Goal: Share content: Share content

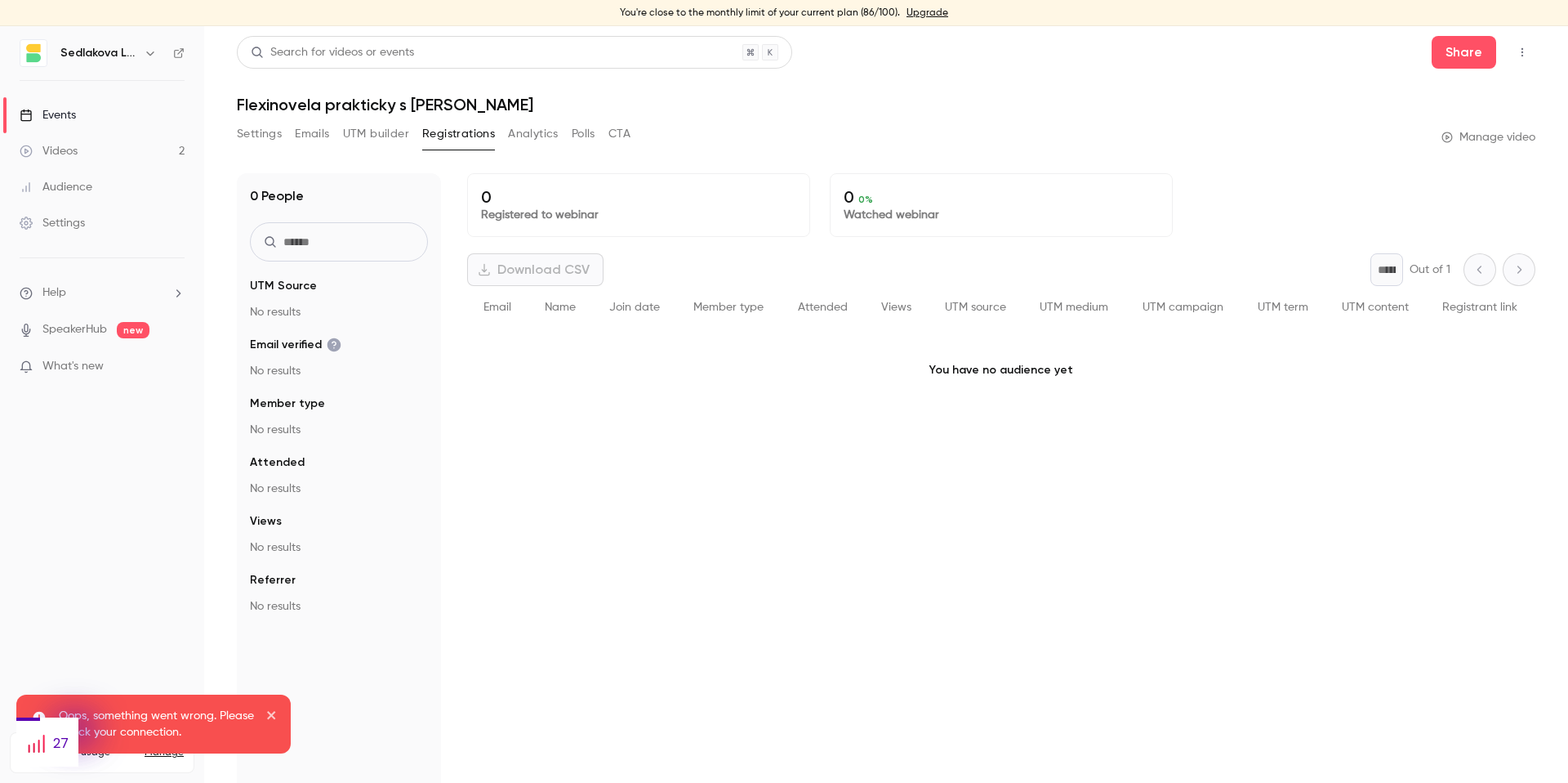
click at [76, 106] on link "Events" at bounding box center [102, 115] width 204 height 36
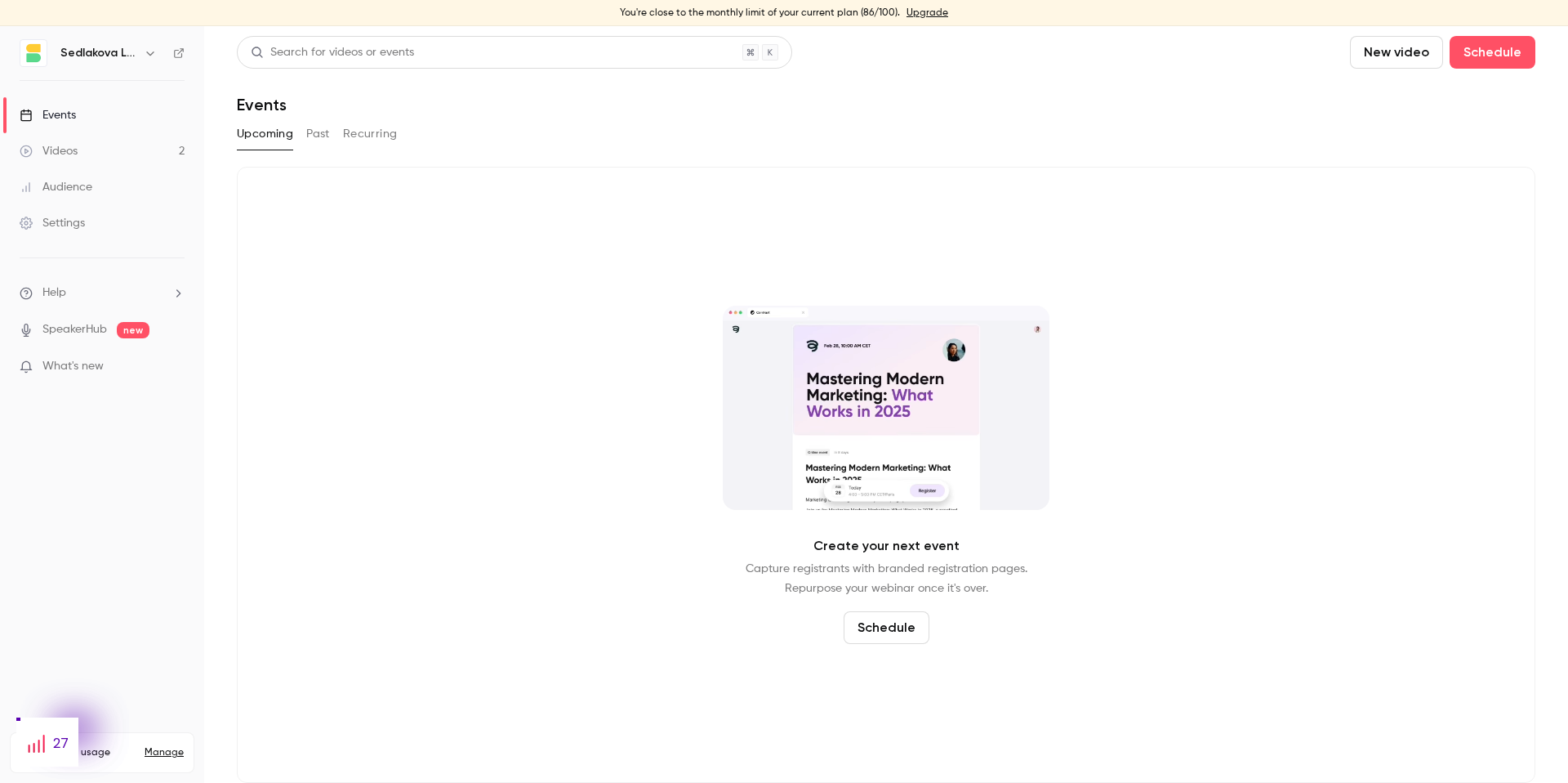
click at [118, 113] on link "Events" at bounding box center [102, 115] width 204 height 36
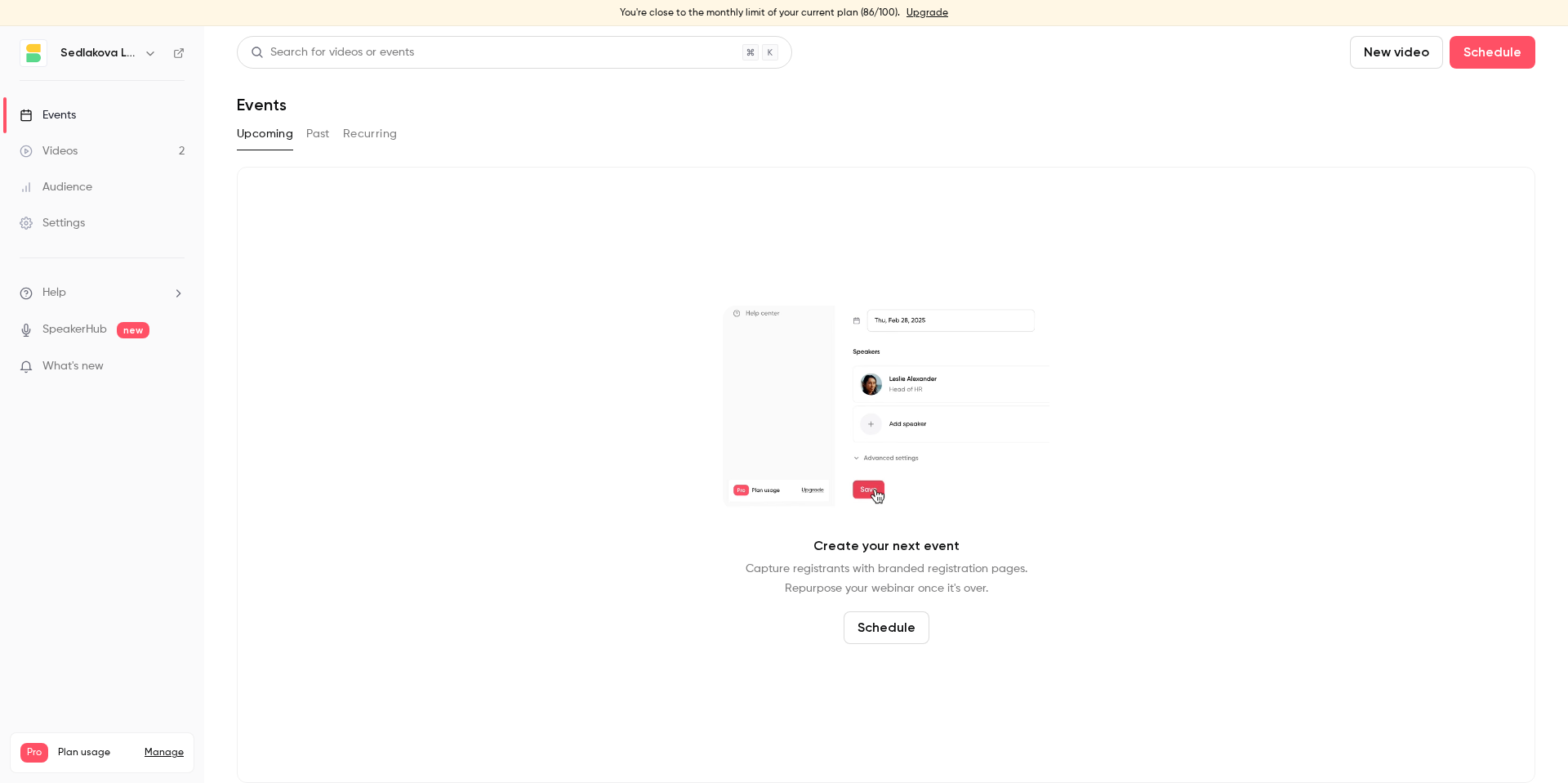
click at [309, 138] on button "Past" at bounding box center [317, 134] width 23 height 26
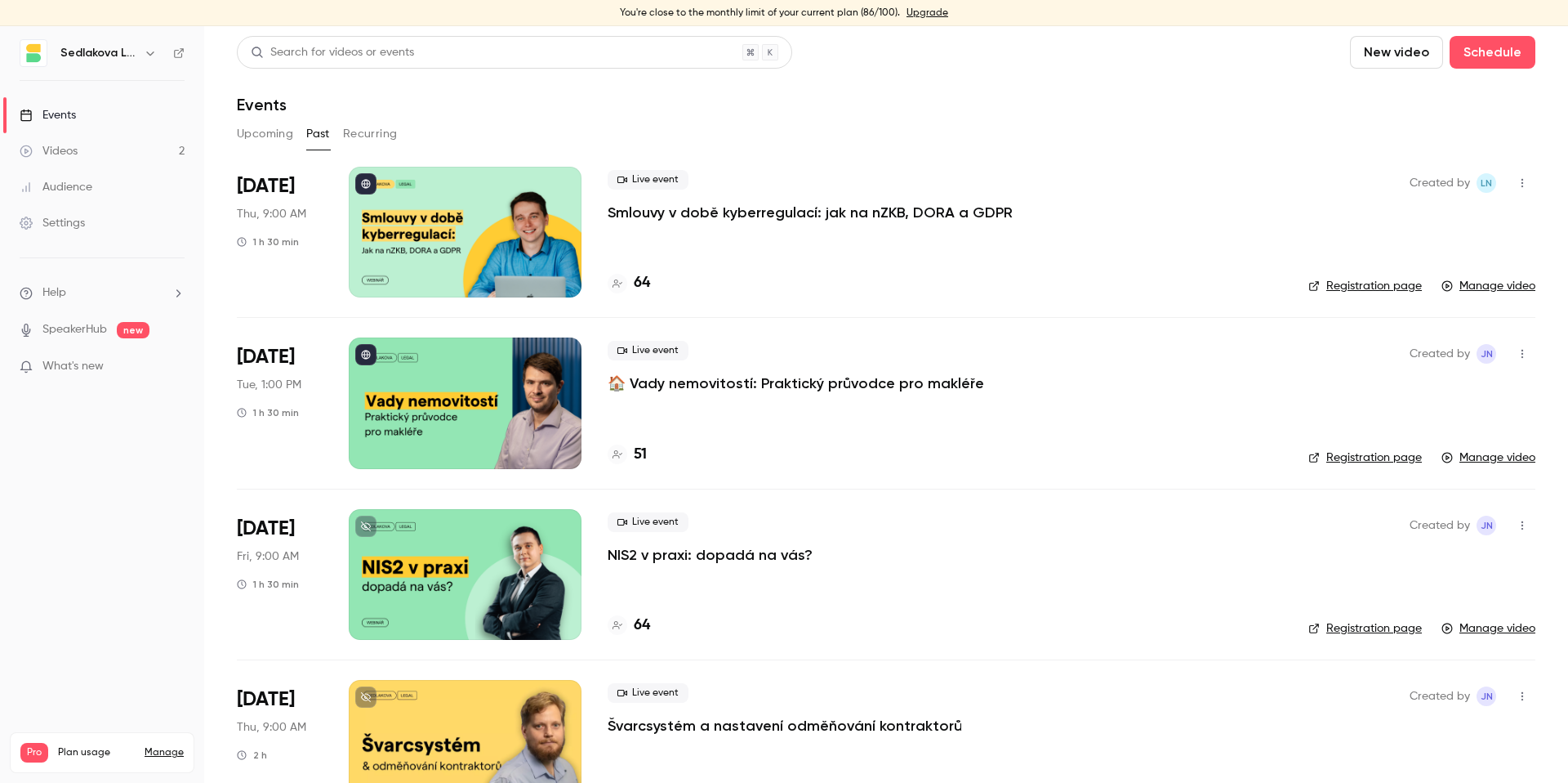
click at [800, 210] on p "Smlouvy v době kyberregulací: jak na nZKB, DORA a GDPR" at bounding box center [810, 212] width 405 height 20
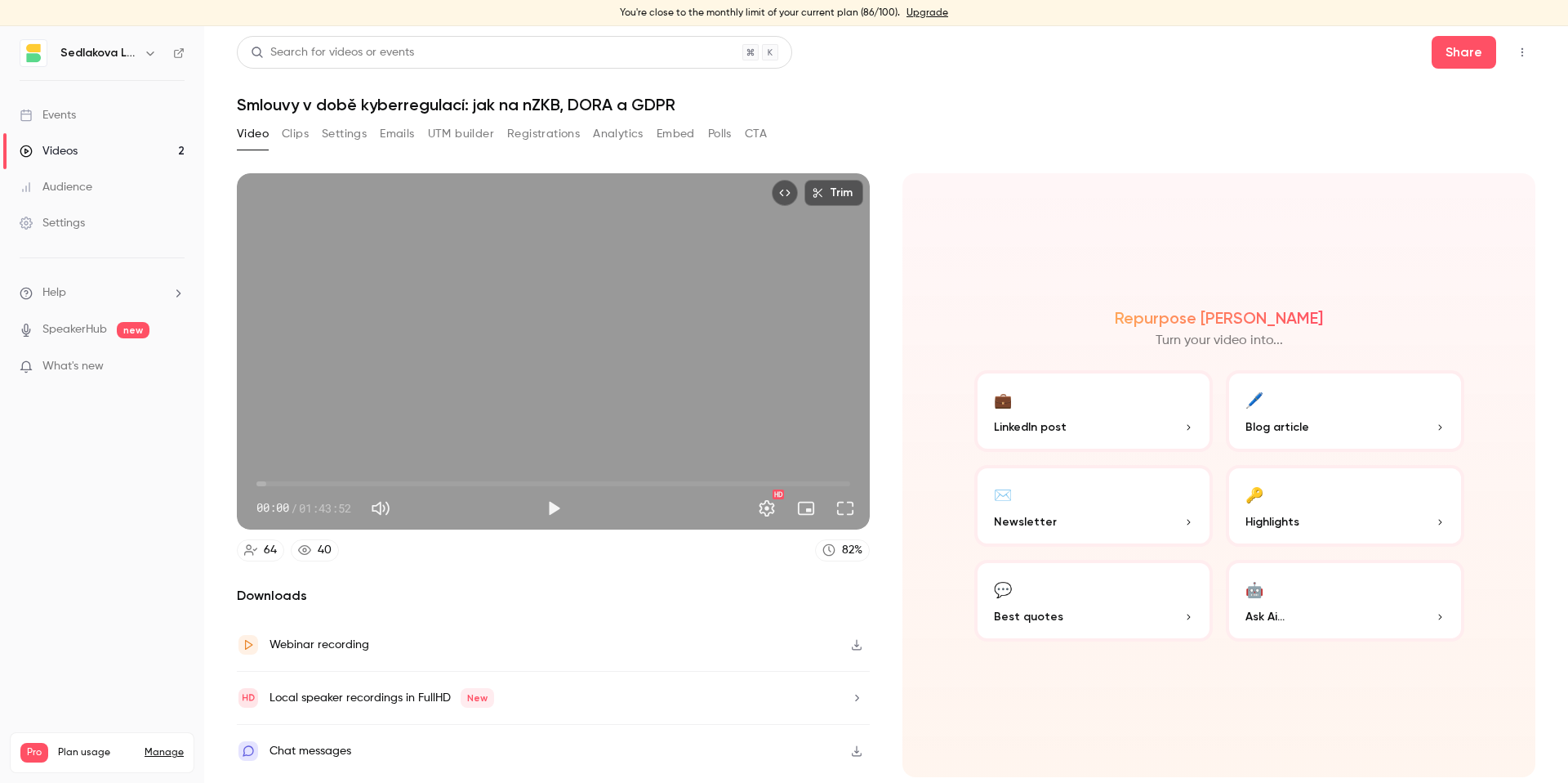
click at [535, 137] on button "Registrations" at bounding box center [543, 134] width 73 height 26
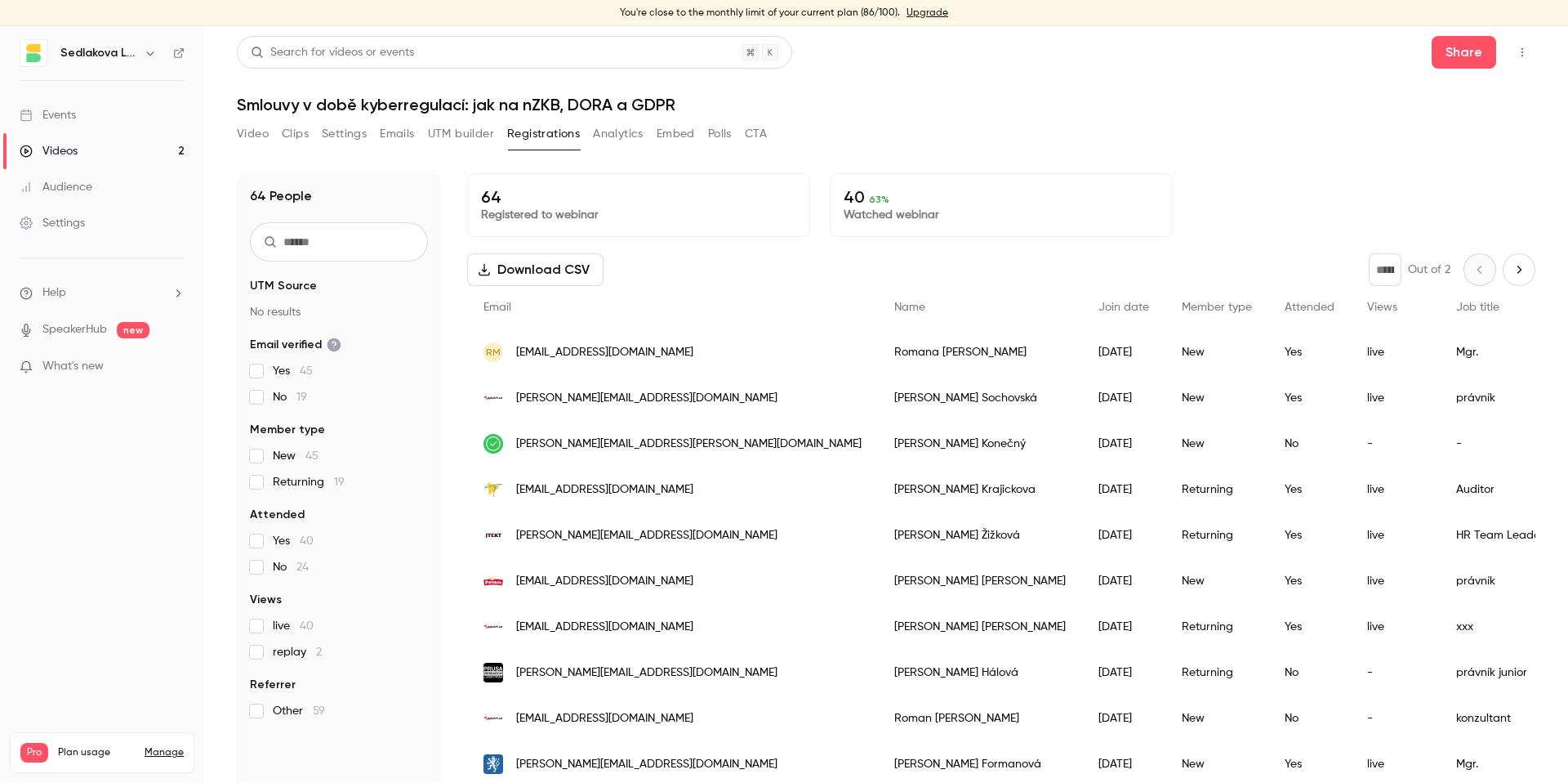
click at [524, 269] on button "Download CSV" at bounding box center [535, 269] width 137 height 33
click at [66, 123] on div "Events" at bounding box center [48, 114] width 56 height 16
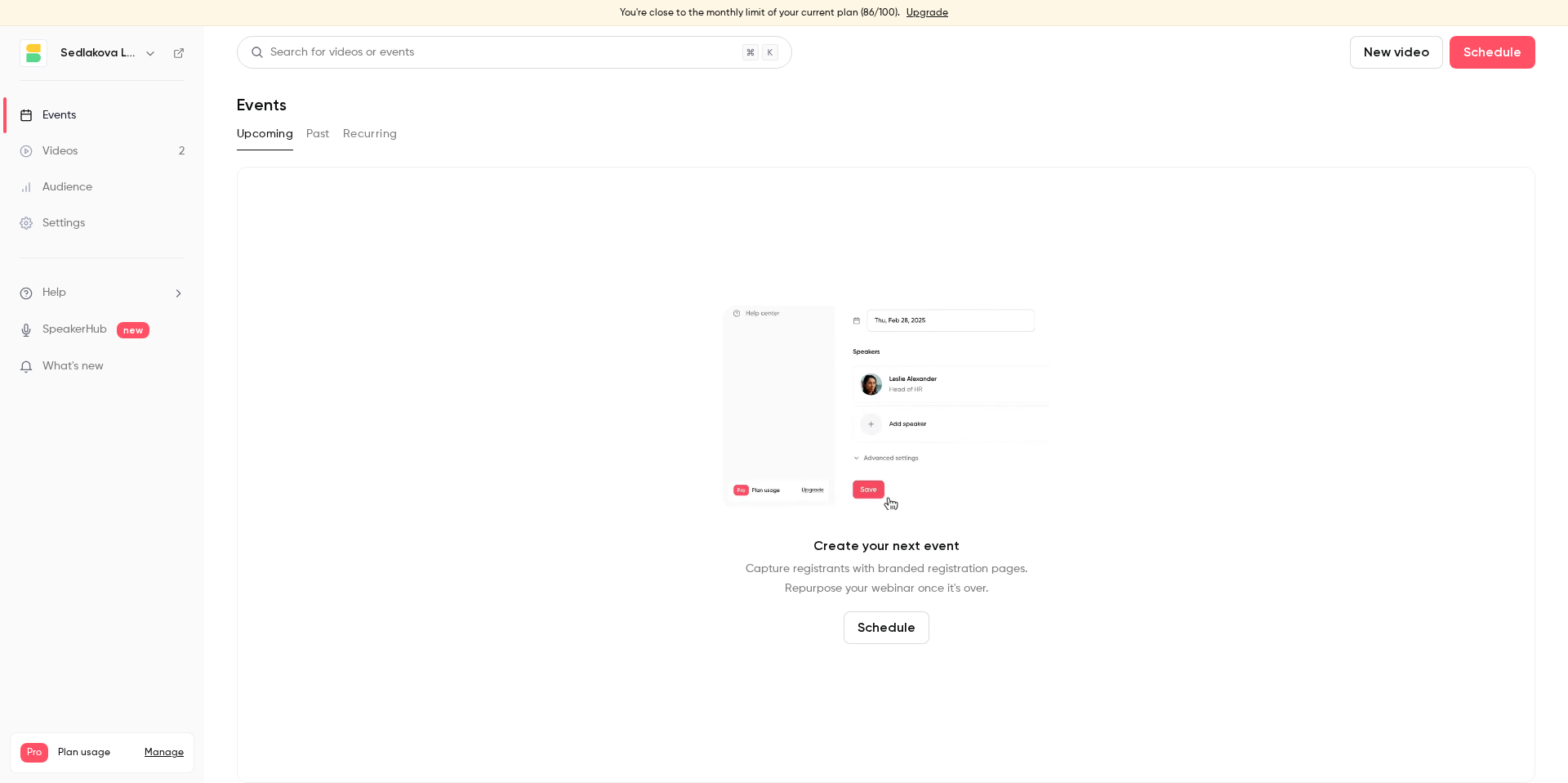
click at [319, 132] on button "Past" at bounding box center [317, 134] width 23 height 26
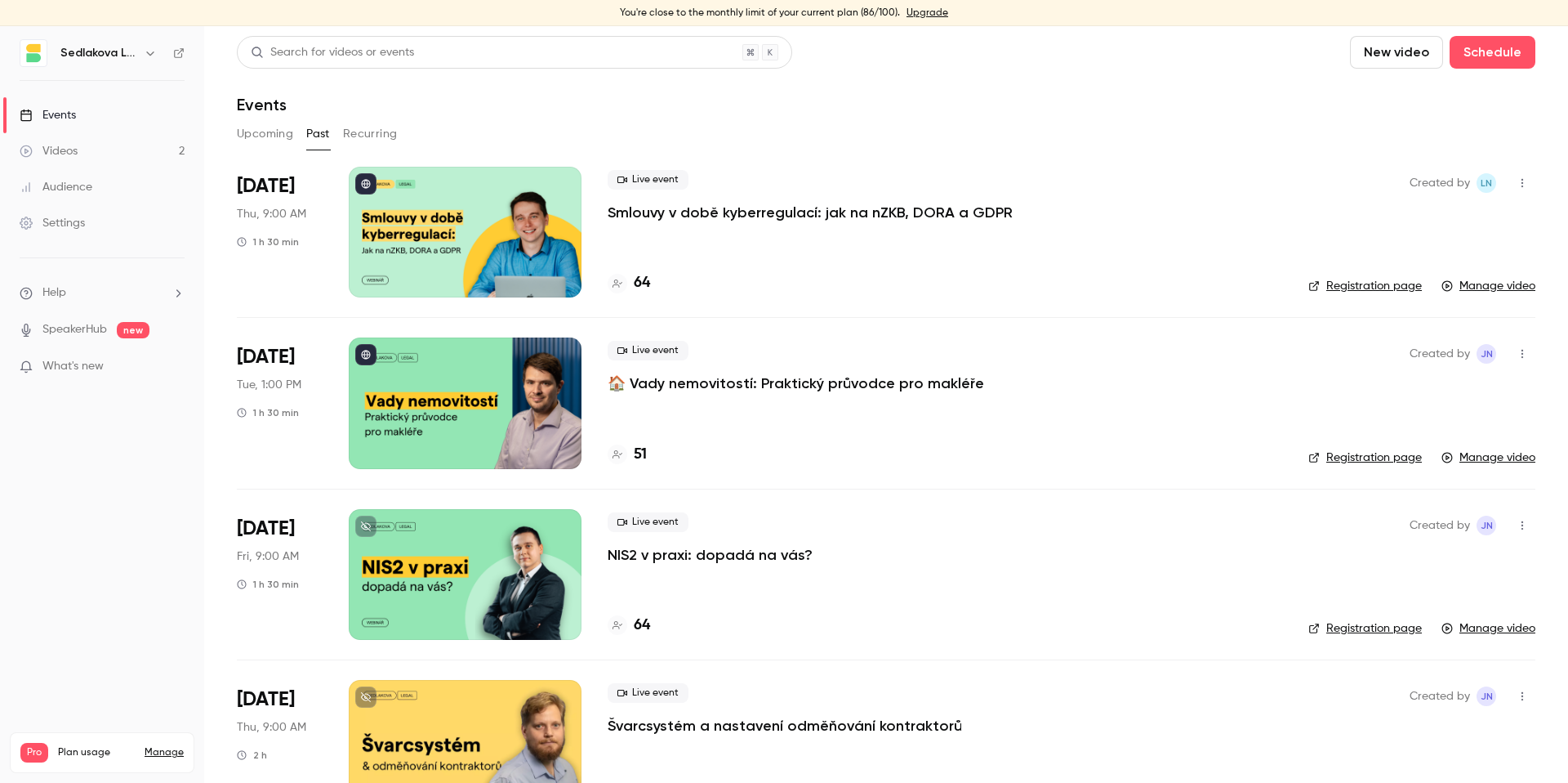
click at [726, 216] on p "Smlouvy v době kyberregulací: jak na nZKB, DORA a GDPR" at bounding box center [810, 212] width 405 height 20
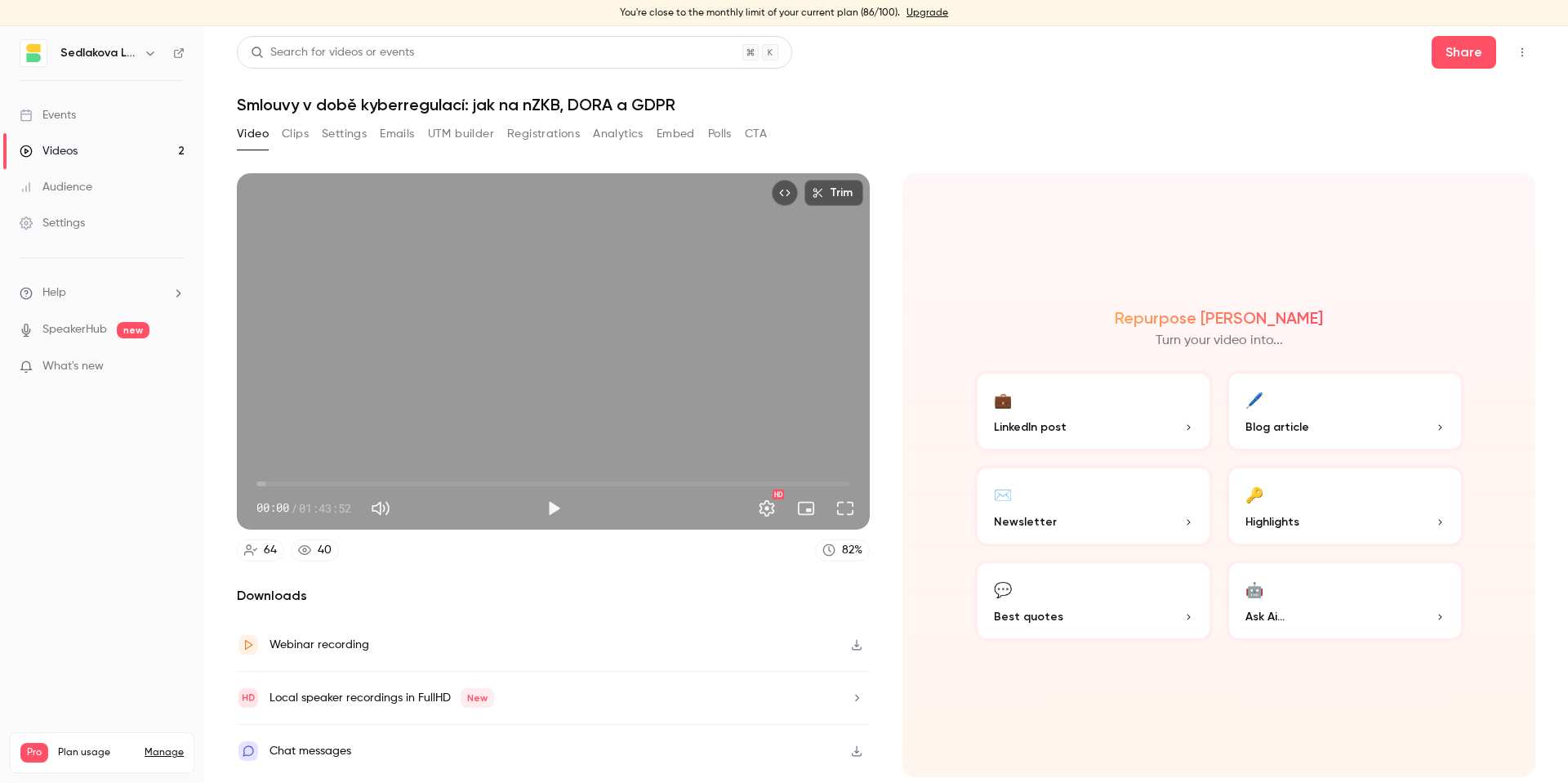
click at [1027, 128] on div "Video Clips Settings Emails UTM builder Registrations Analytics Embed Polls CTA" at bounding box center [885, 137] width 1298 height 33
click at [1452, 44] on button "Share" at bounding box center [1463, 51] width 65 height 33
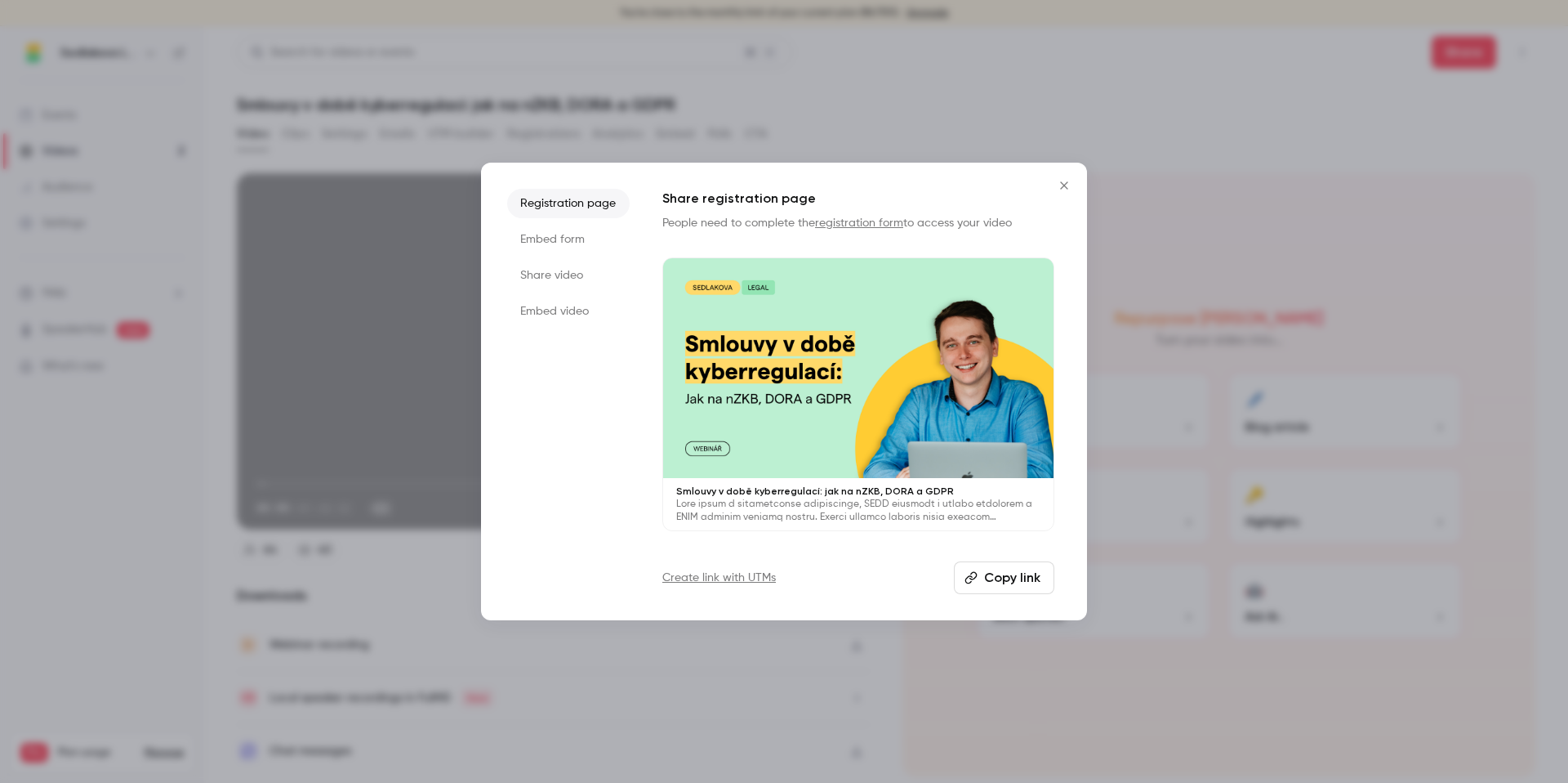
click at [766, 578] on link "Create link with UTMs" at bounding box center [718, 577] width 113 height 16
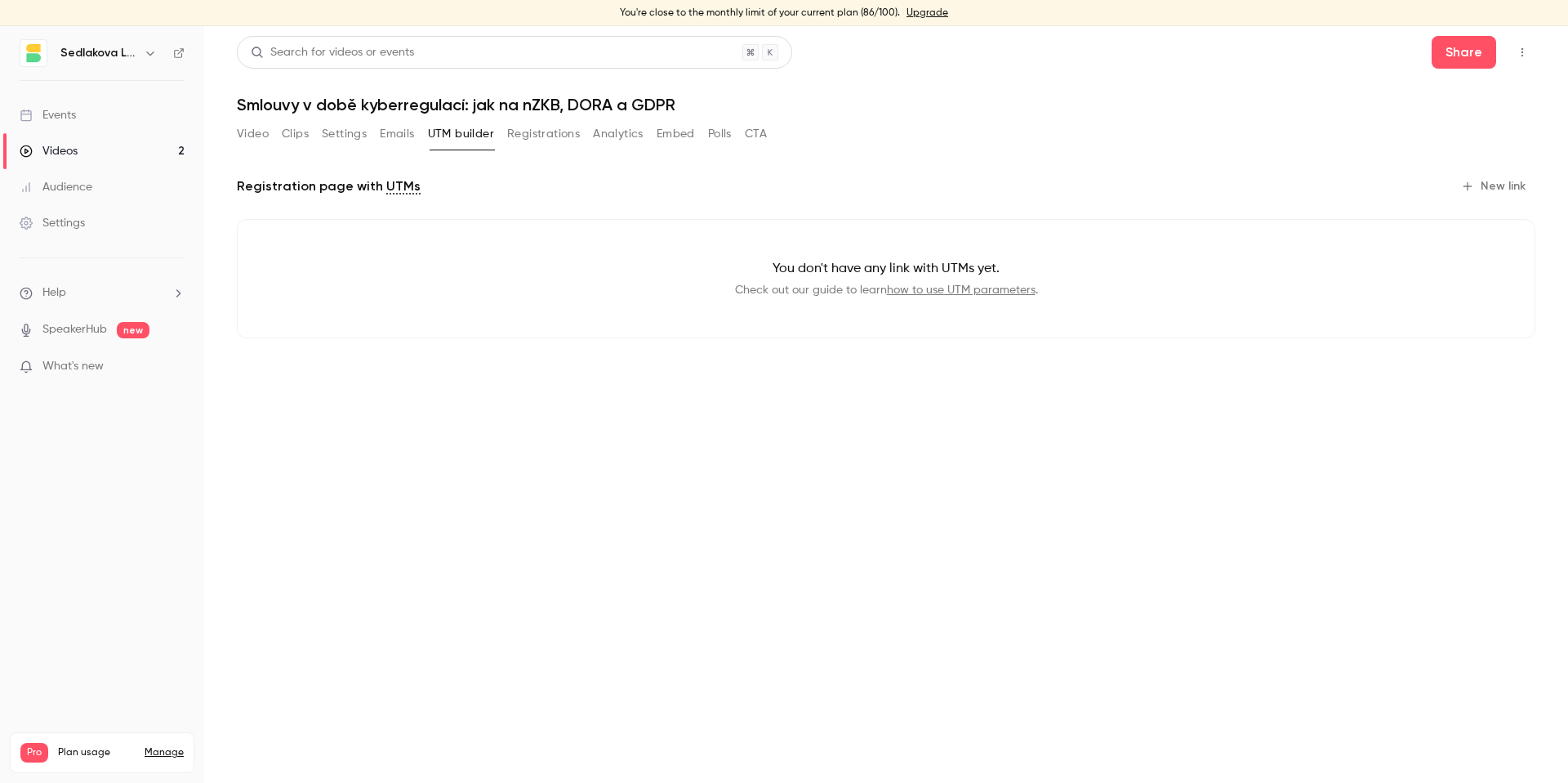
click at [1491, 179] on button "New link" at bounding box center [1494, 186] width 80 height 26
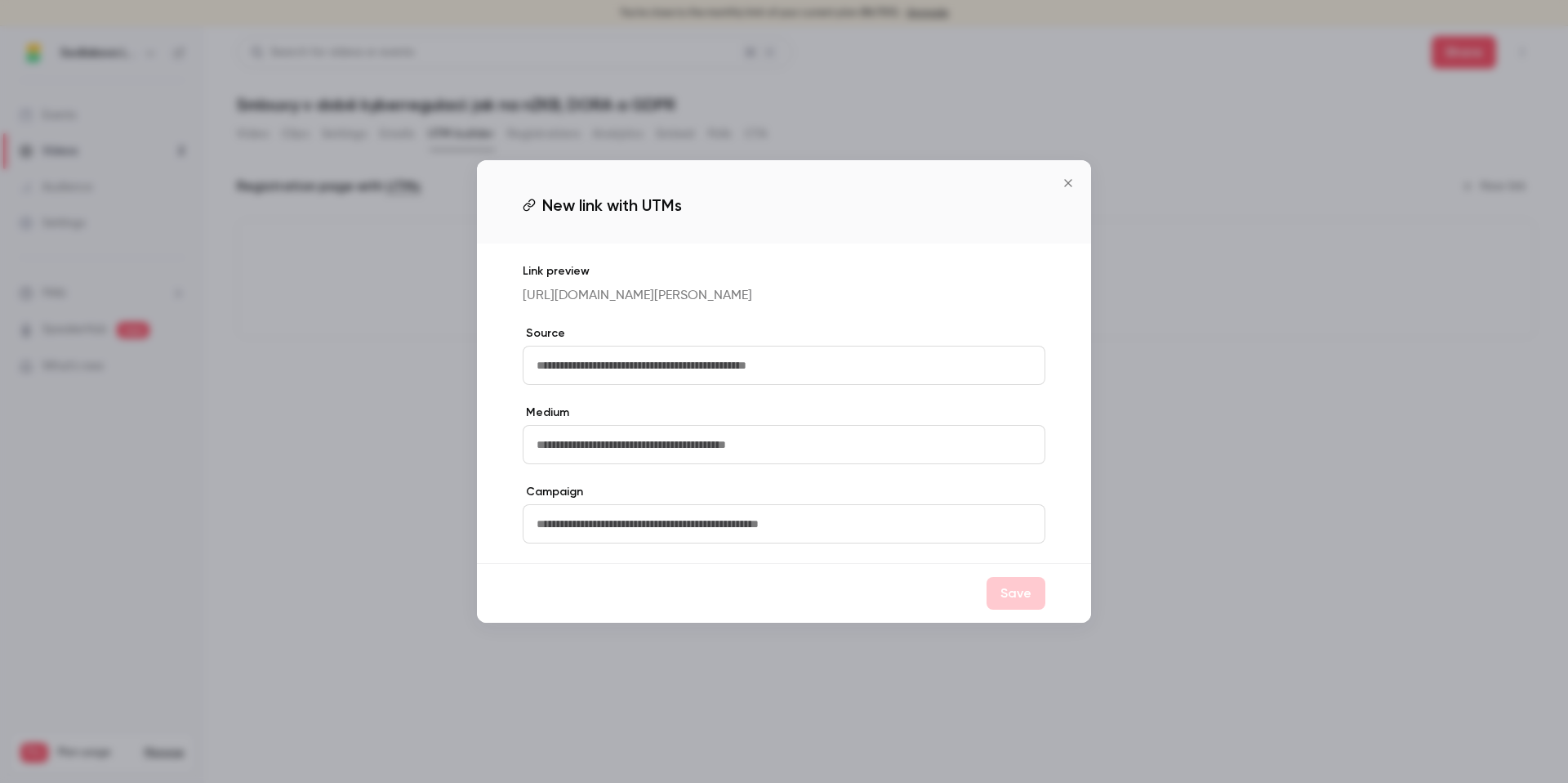
click at [719, 372] on input "text" at bounding box center [784, 365] width 523 height 39
type input "*"
type input "*******"
click at [655, 441] on input "text" at bounding box center [784, 444] width 523 height 39
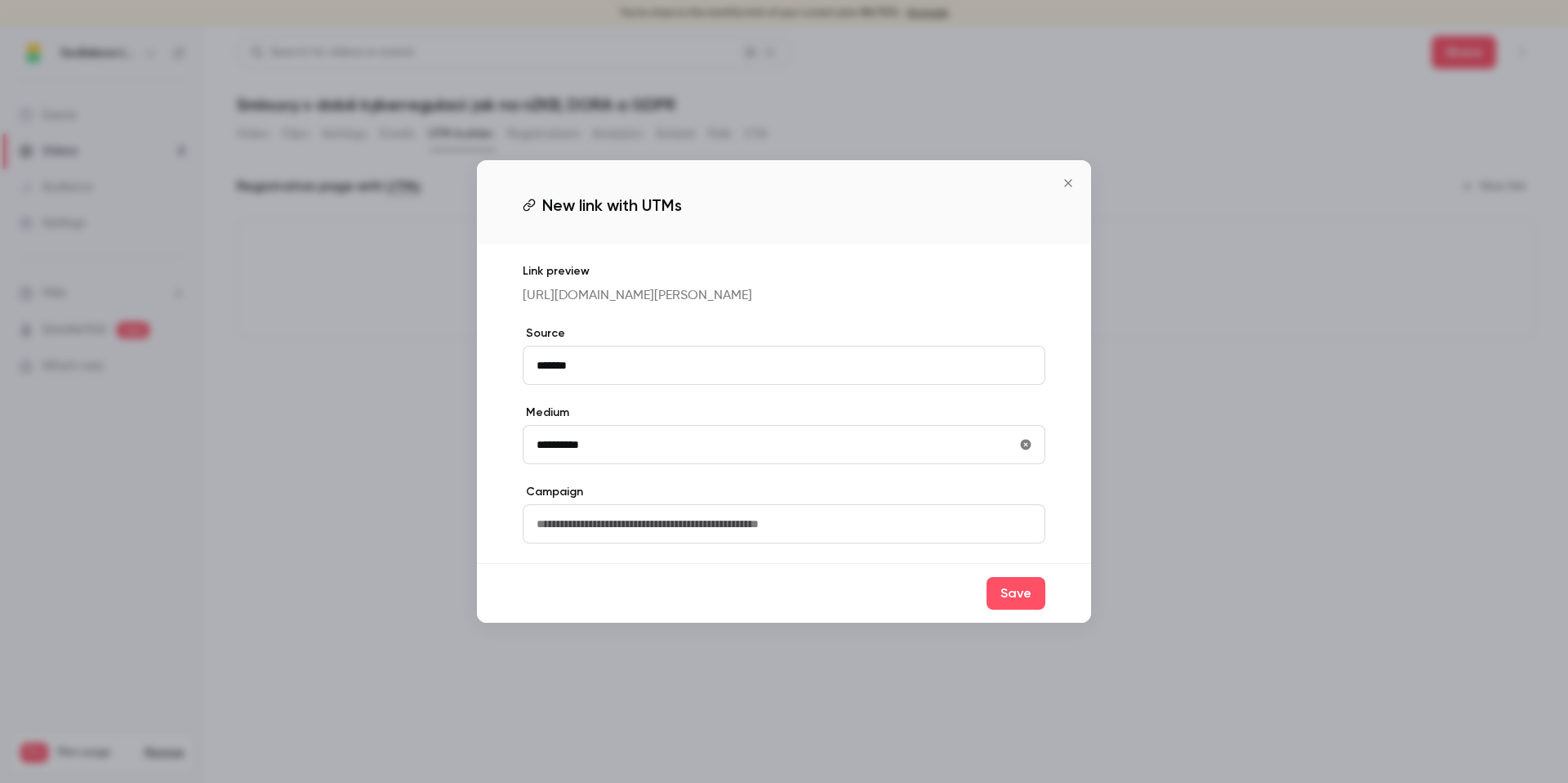
type input "**********"
type input "********"
click at [1017, 609] on button "Save" at bounding box center [1015, 592] width 59 height 33
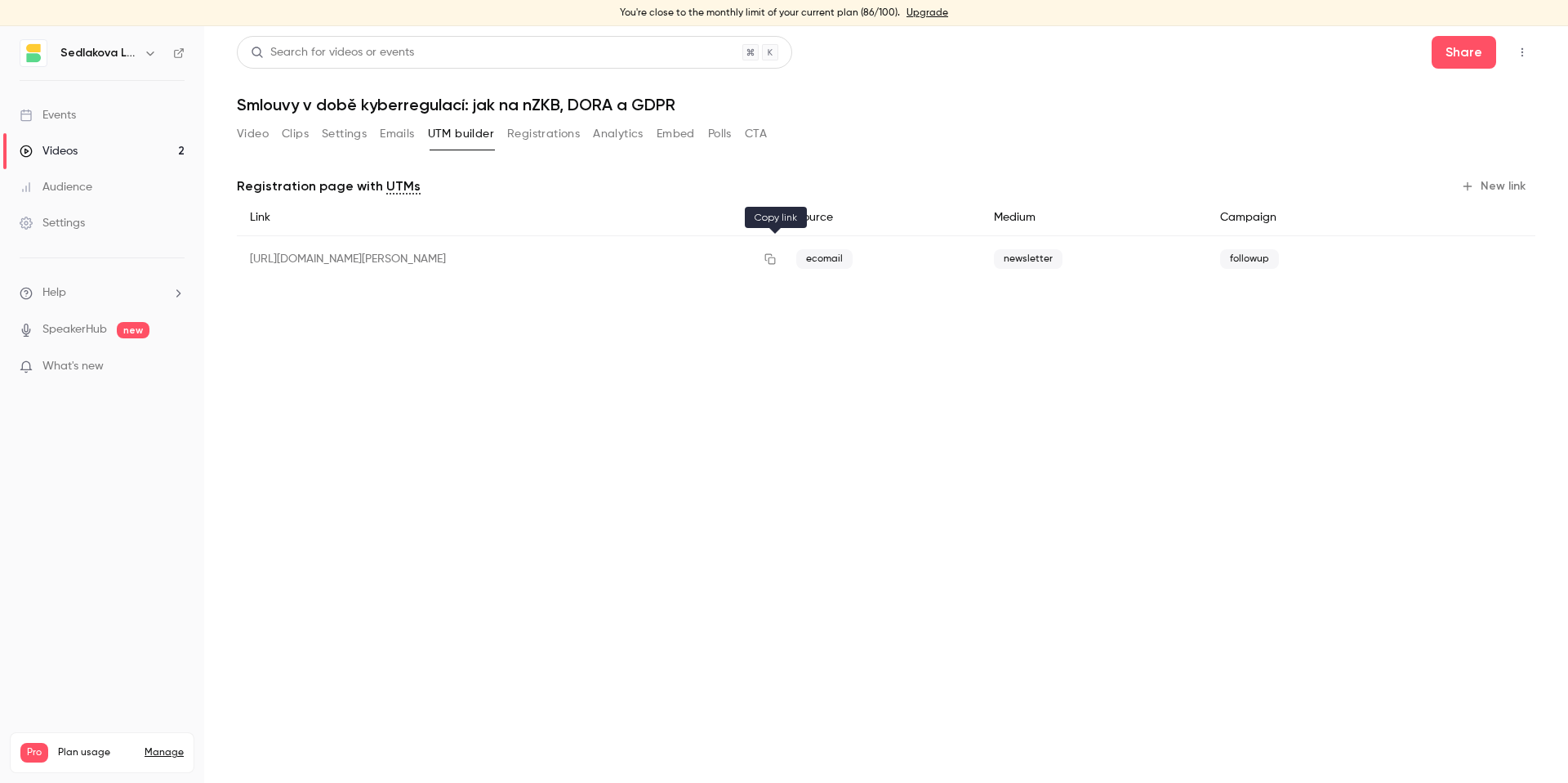
click at [776, 260] on icon "button" at bounding box center [770, 259] width 13 height 11
click at [244, 126] on button "Video" at bounding box center [252, 134] width 32 height 26
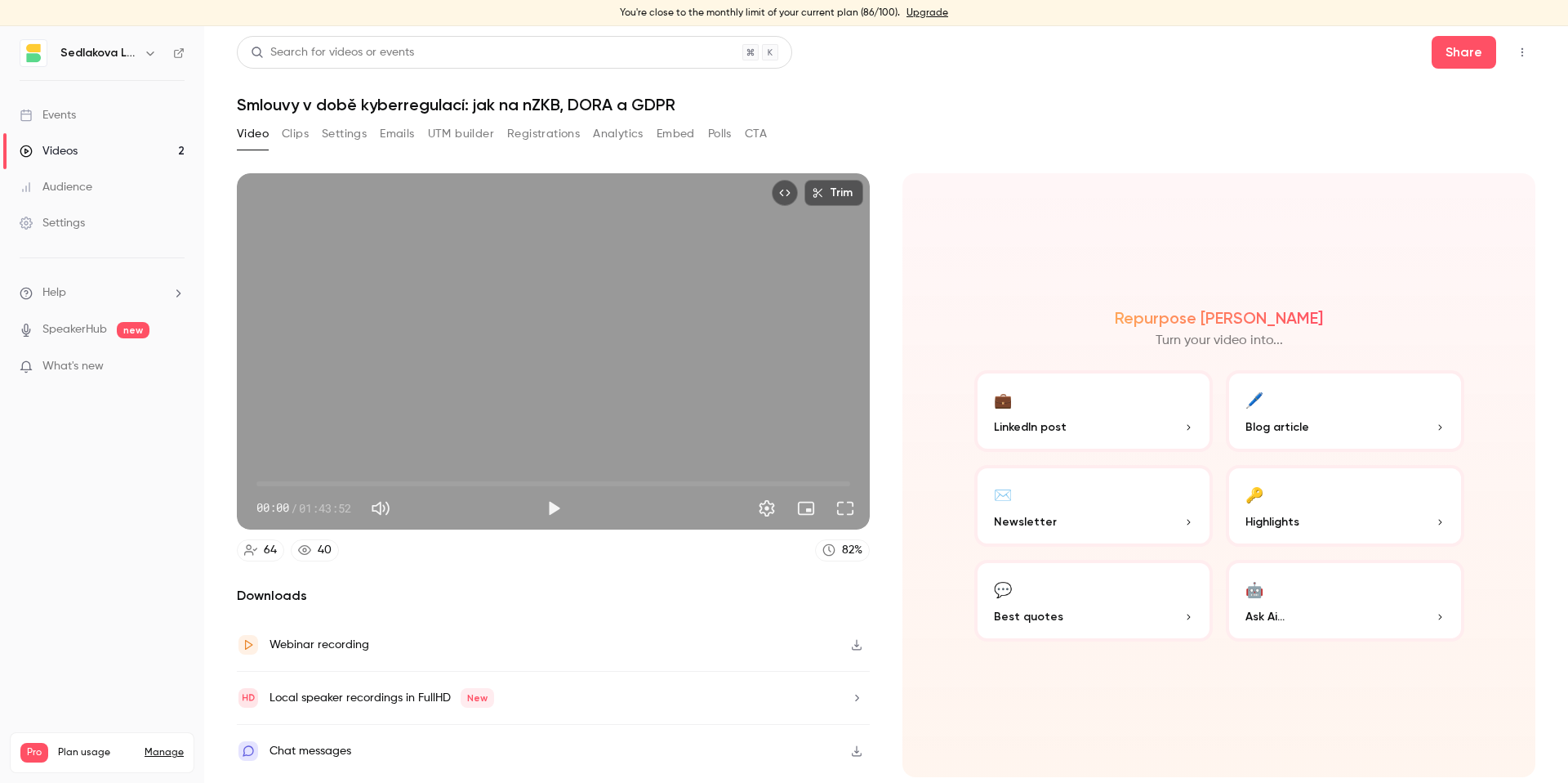
click at [89, 143] on link "Videos 2" at bounding box center [102, 151] width 204 height 36
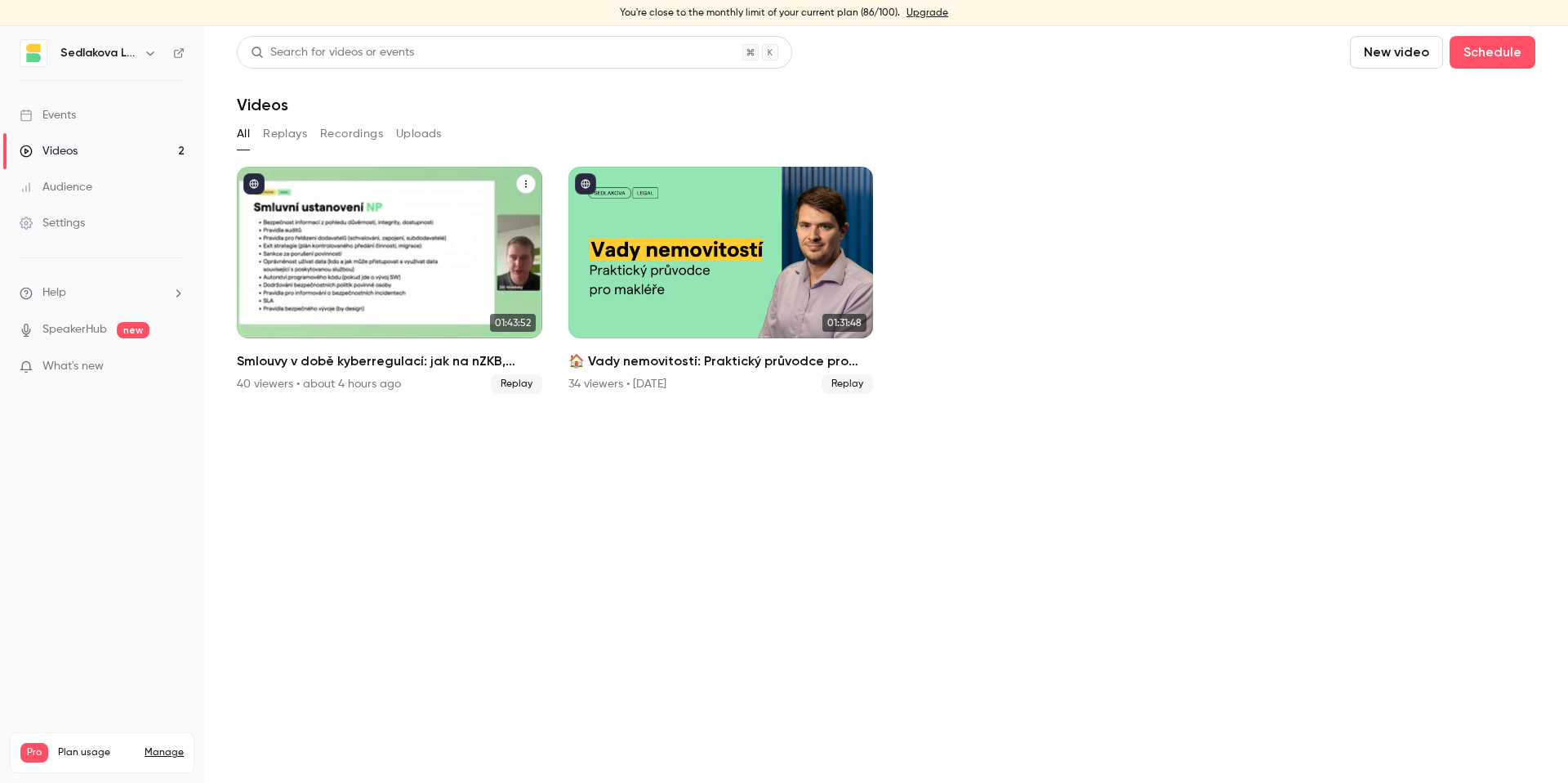
click at [527, 185] on icon "Smlouvy v době kyberregulací: jak na nZKB, DORA a GDPR" at bounding box center [525, 183] width 9 height 9
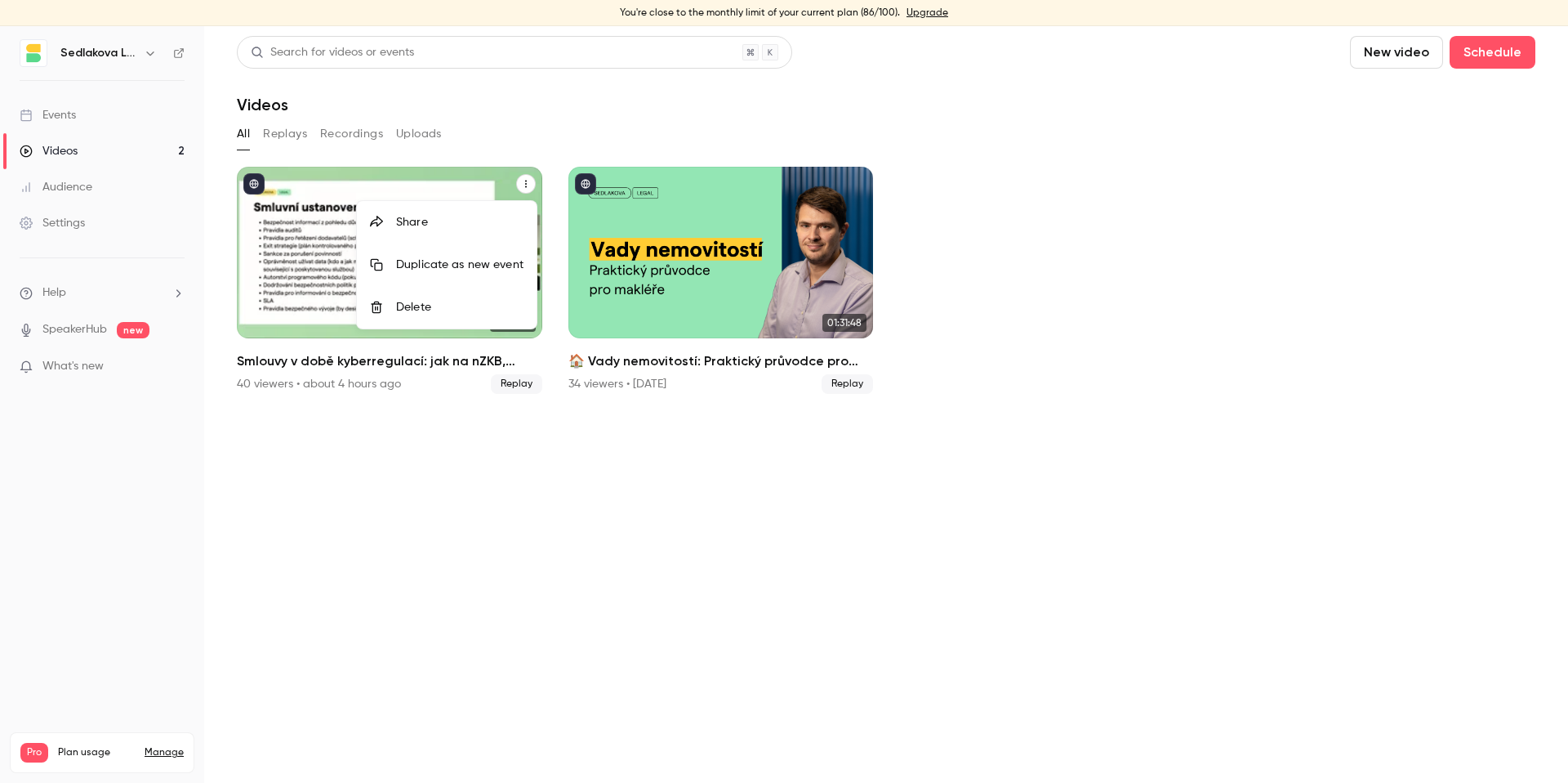
click at [527, 185] on div at bounding box center [784, 391] width 1568 height 783
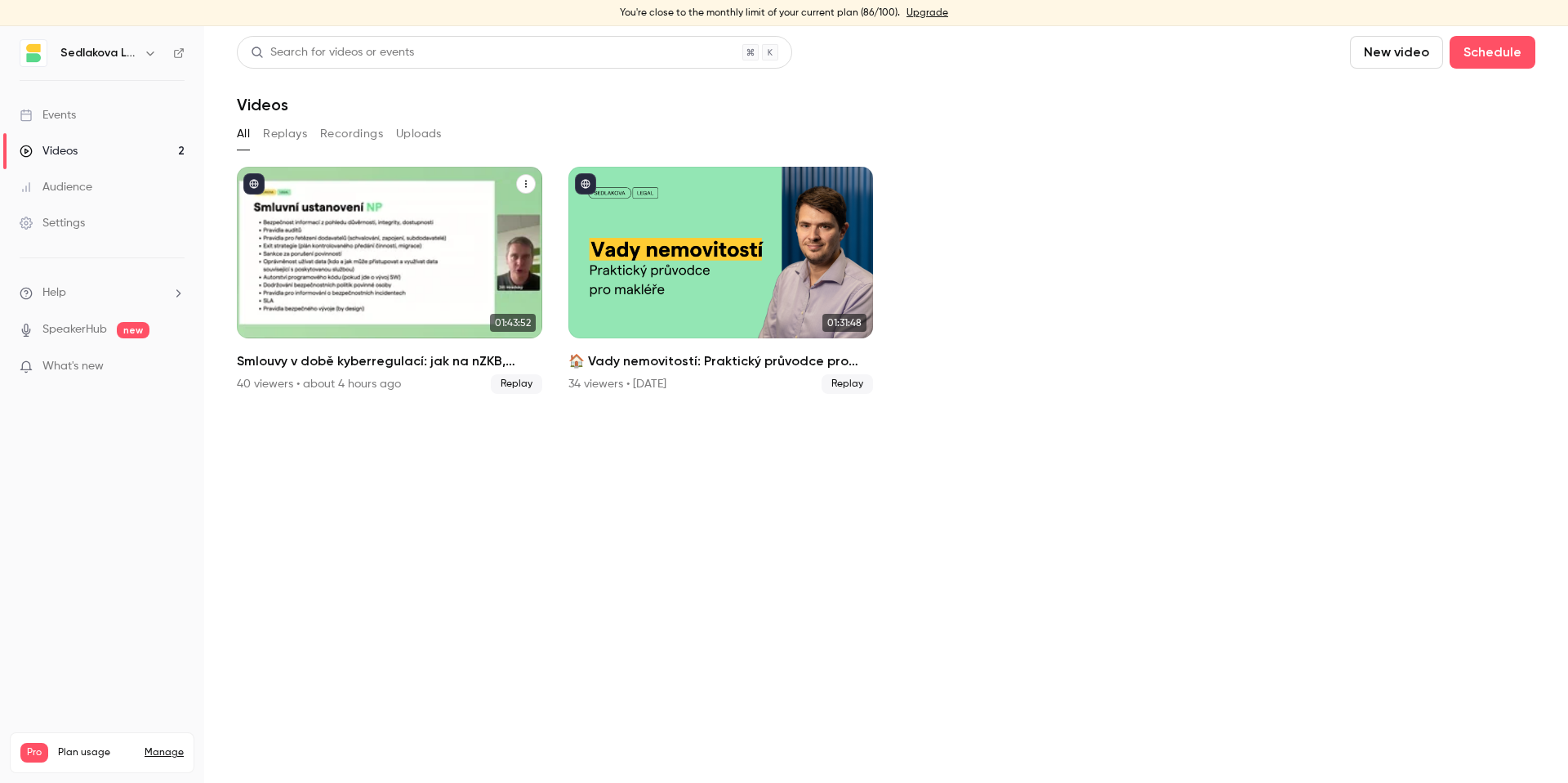
click at [459, 293] on div "Smlouvy v době kyberregulací: jak na nZKB, DORA a GDPR" at bounding box center [389, 252] width 306 height 171
click at [390, 368] on h2 "Smlouvy v době kyberregulací: jak na nZKB, DORA a GDPR" at bounding box center [389, 360] width 306 height 20
click at [534, 183] on button "Smlouvy v době kyberregulací: jak na nZKB, DORA a GDPR" at bounding box center [525, 183] width 20 height 20
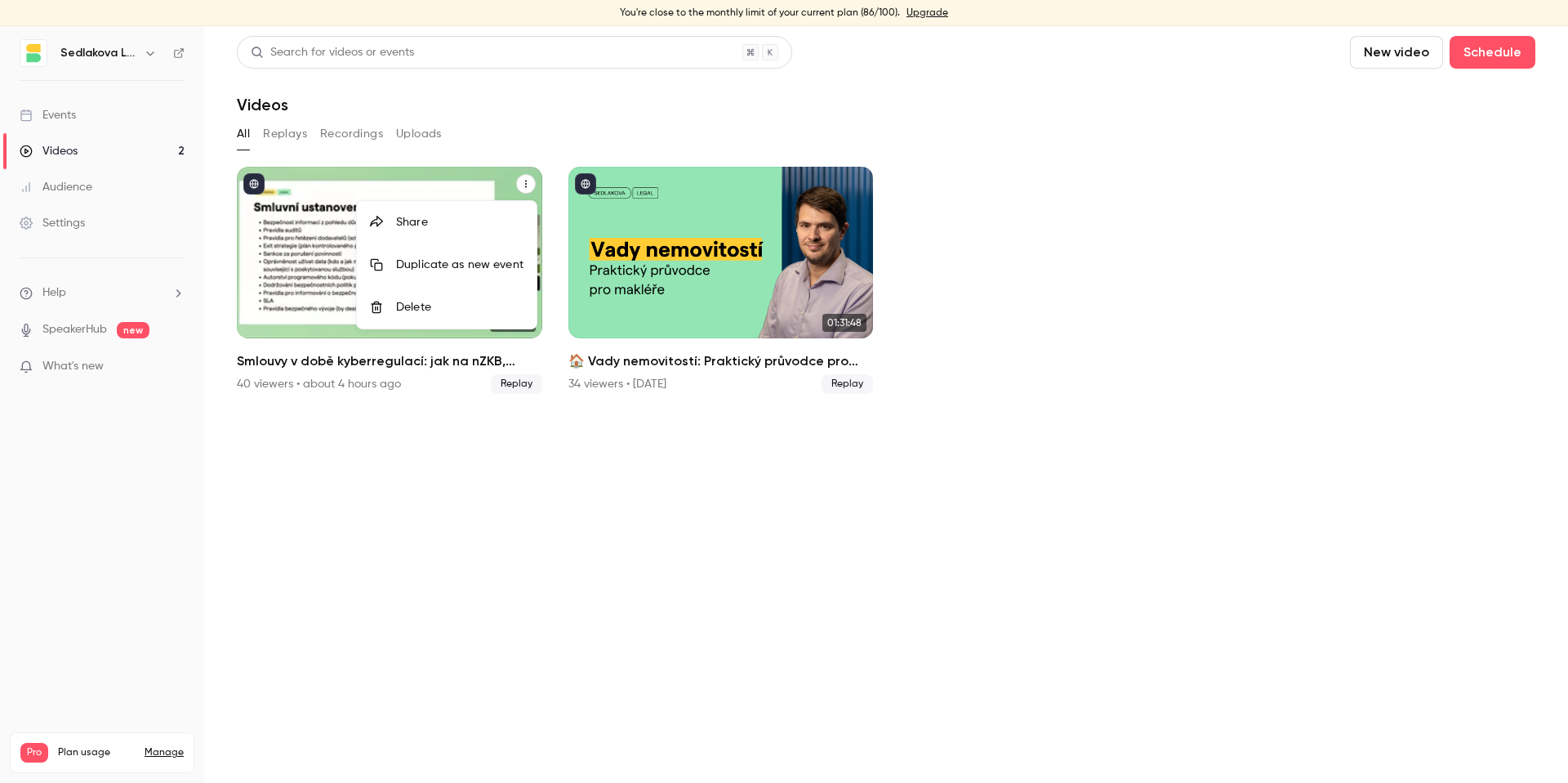
click at [497, 223] on div "Share" at bounding box center [460, 222] width 127 height 16
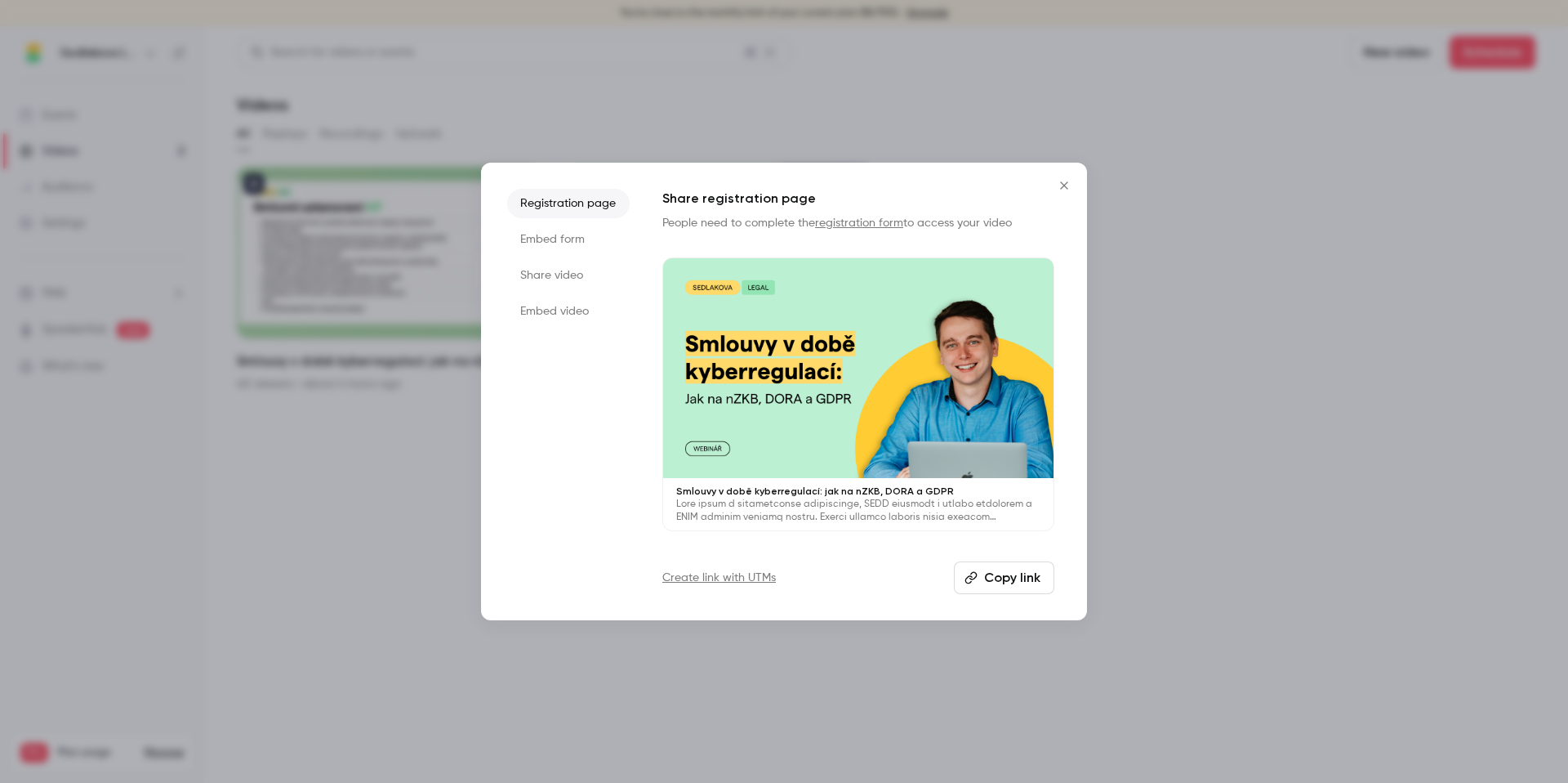
click at [994, 577] on button "Copy link" at bounding box center [1003, 577] width 100 height 33
